Goal: Find specific page/section: Find specific page/section

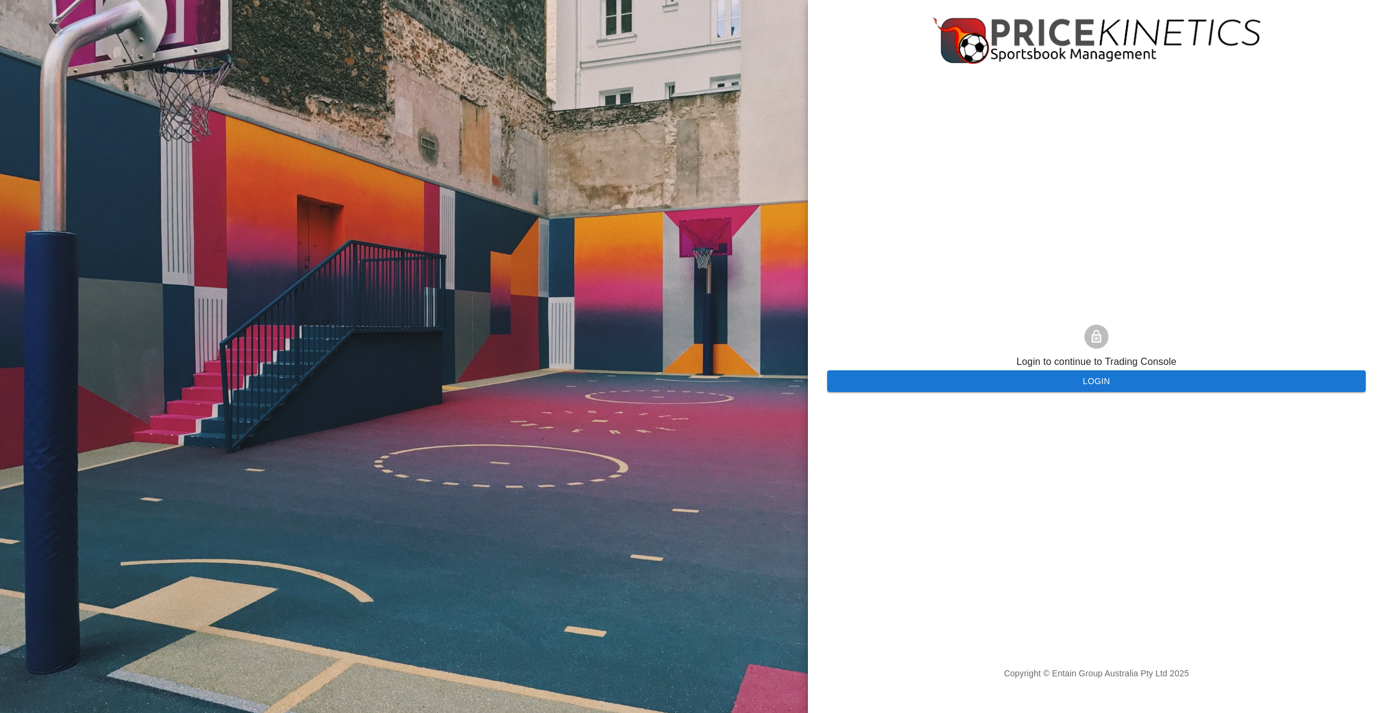
click at [933, 371] on button "Login" at bounding box center [1096, 381] width 539 height 22
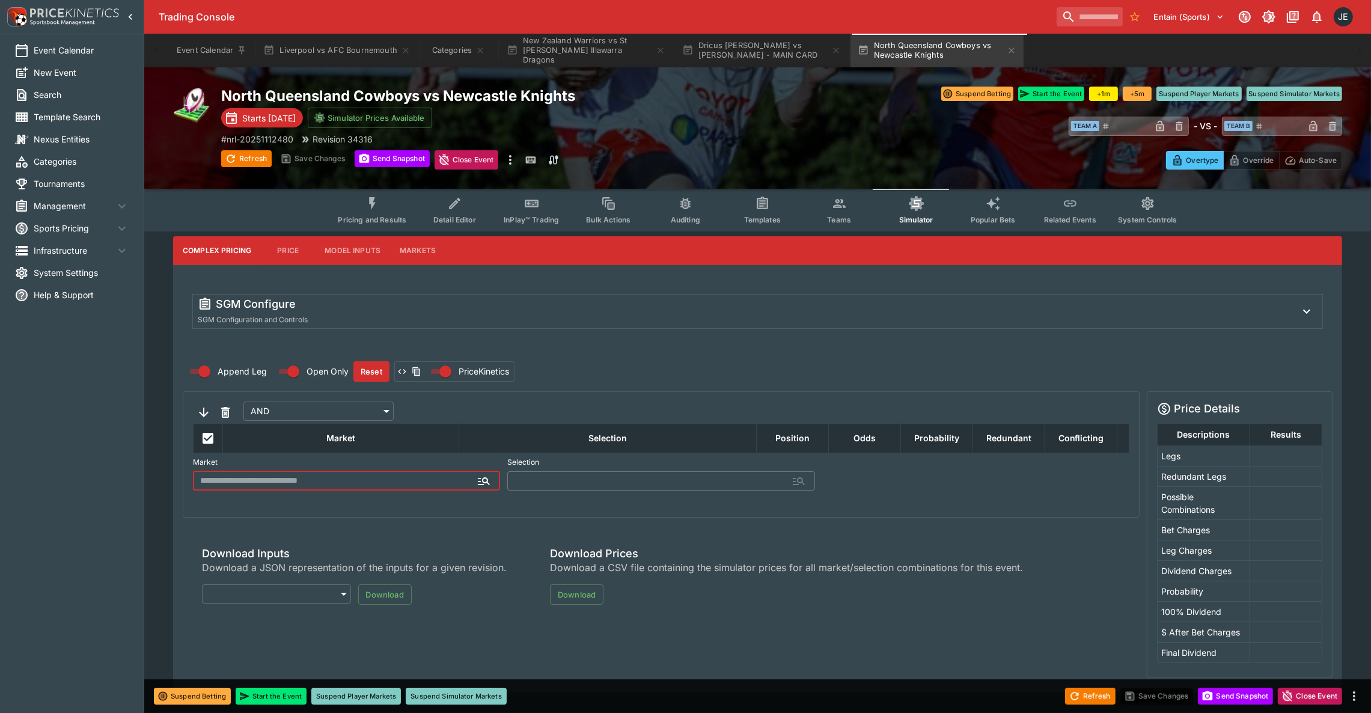
type input "**********"
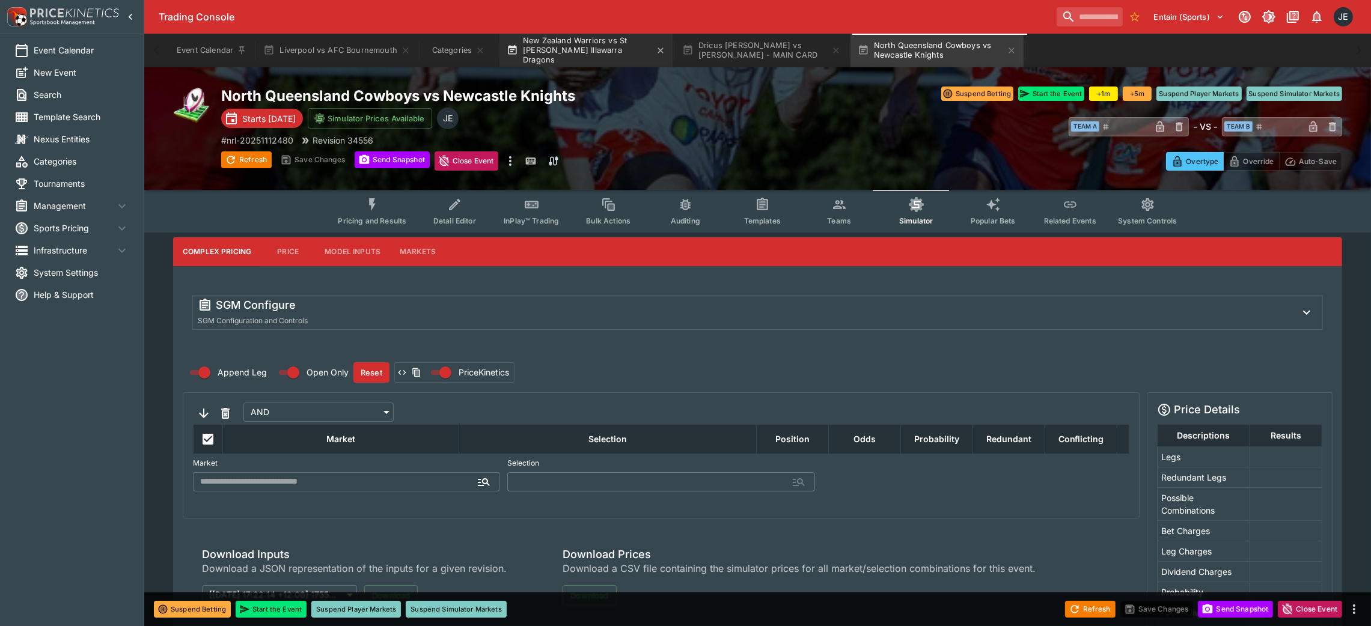
click at [553, 52] on button "New Zealand Warriors vs St George Illawarra Dragons" at bounding box center [586, 51] width 173 height 34
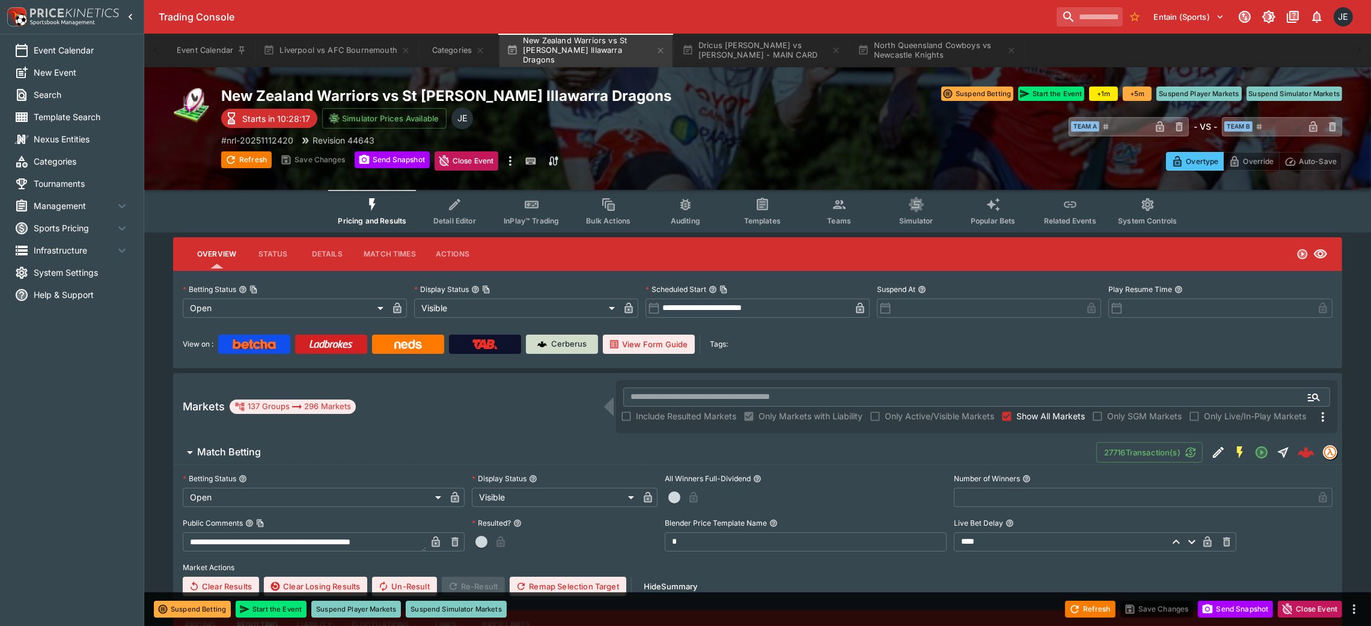
click at [578, 335] on link "Cerberus" at bounding box center [562, 344] width 72 height 19
